Goal: Task Accomplishment & Management: Manage account settings

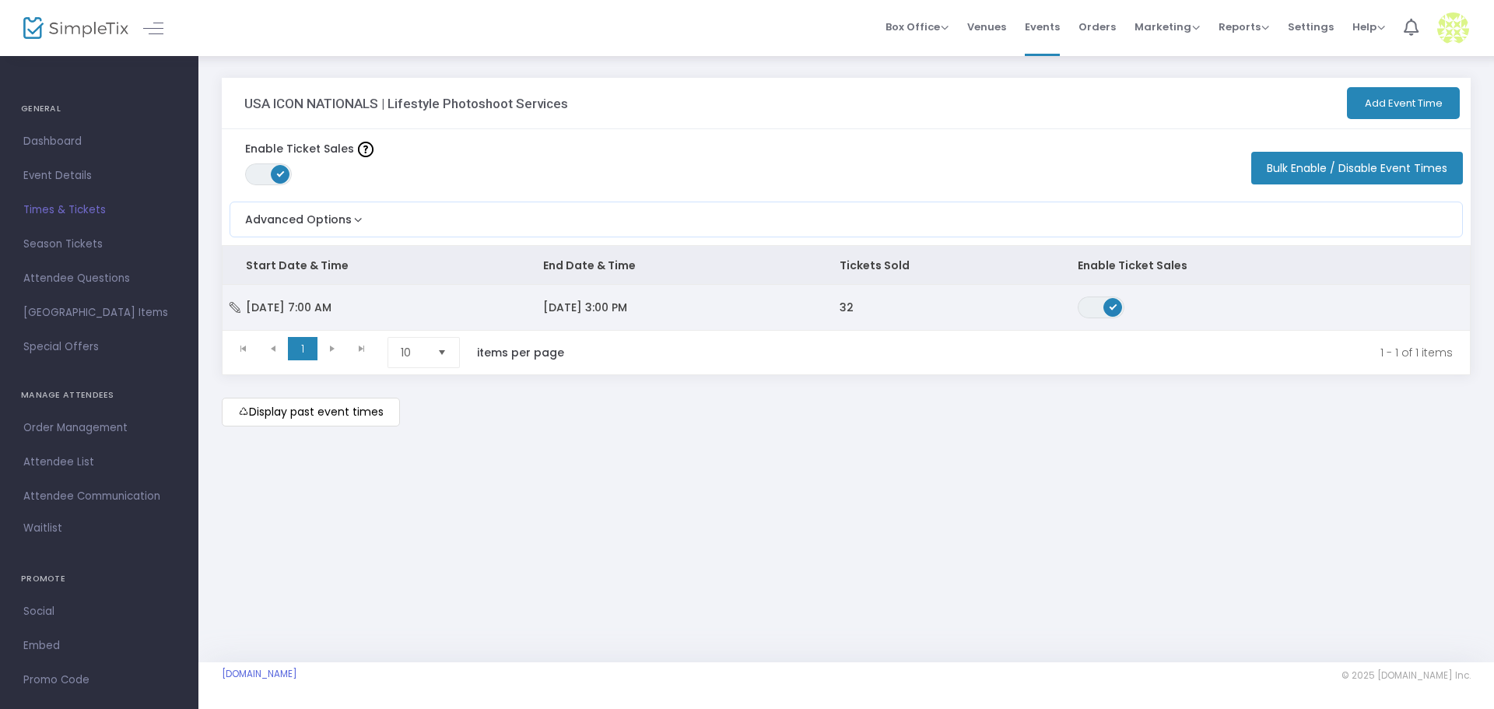
click at [627, 305] on span "[DATE] 3:00 PM" at bounding box center [585, 308] width 84 height 16
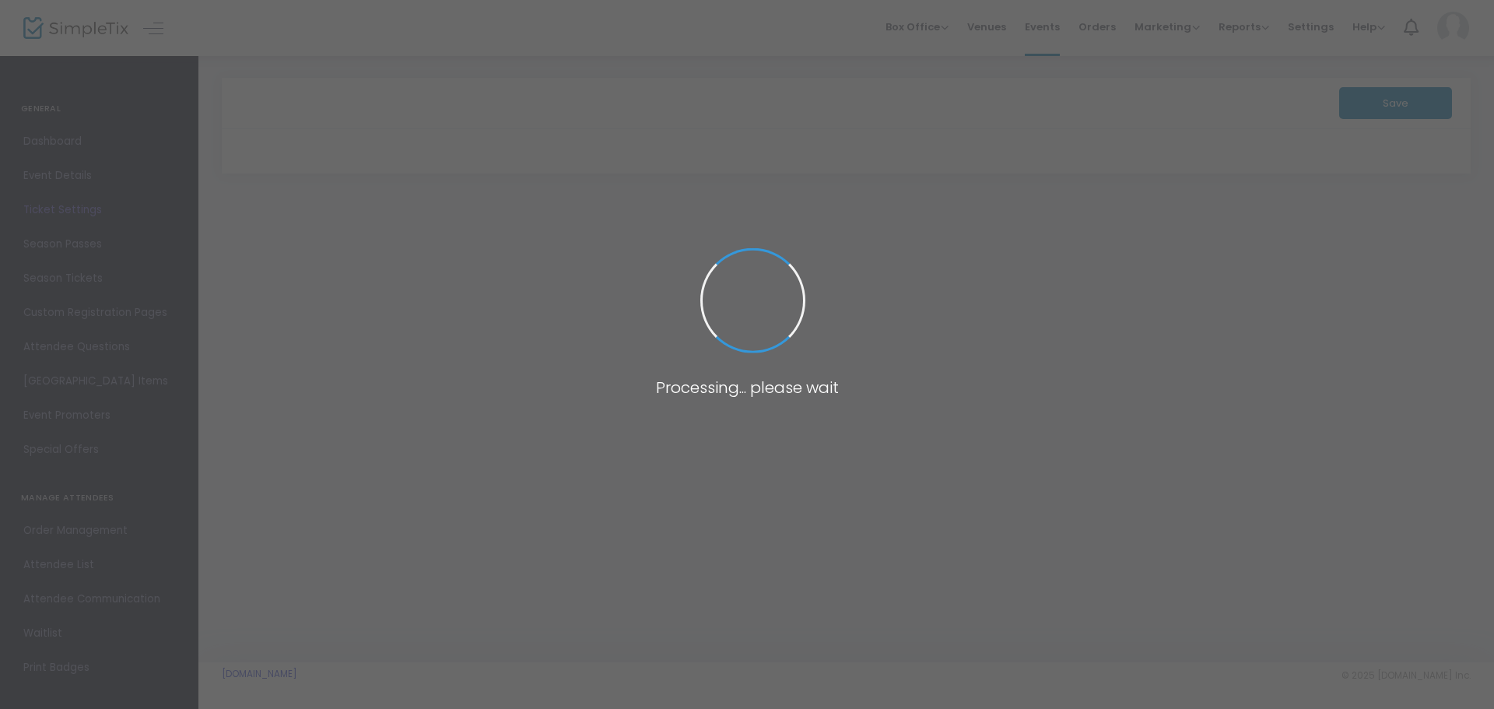
click at [1112, 33] on span at bounding box center [747, 354] width 1494 height 709
click at [805, 267] on span at bounding box center [747, 354] width 1494 height 709
click at [751, 262] on span at bounding box center [752, 300] width 115 height 115
drag, startPoint x: 47, startPoint y: 202, endPoint x: 239, endPoint y: 166, distance: 194.7
click at [49, 202] on span at bounding box center [747, 354] width 1494 height 709
